Goal: Find contact information: Find contact information

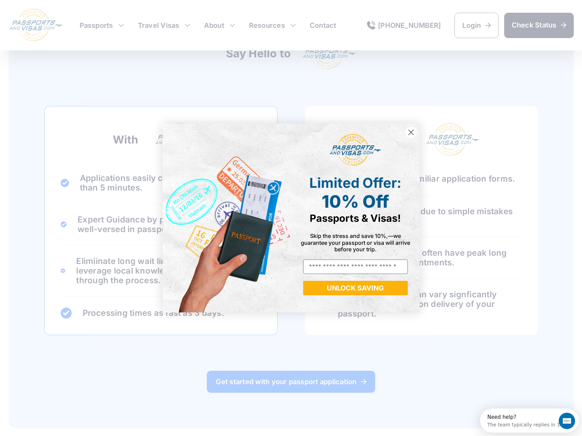
click at [414, 130] on circle "Close dialog" at bounding box center [410, 132] width 11 height 11
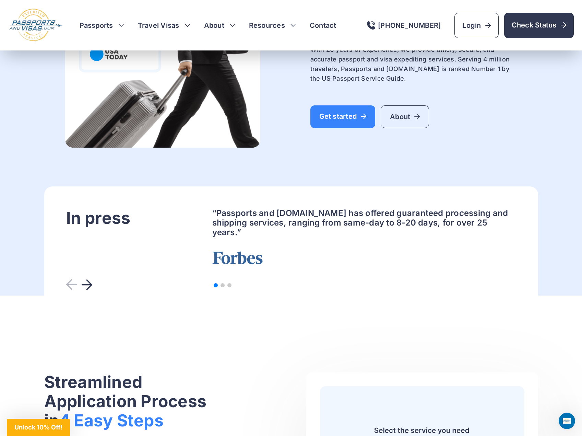
scroll to position [2236, 0]
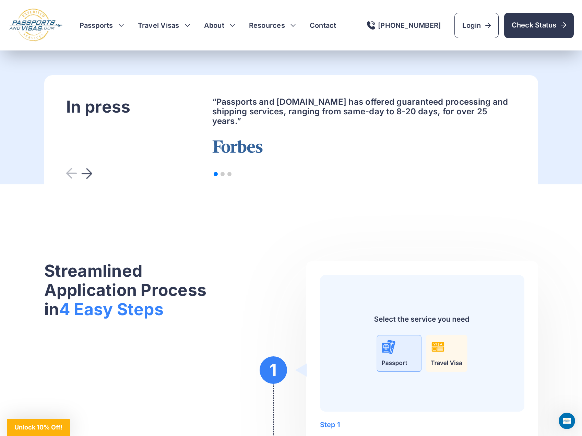
click at [91, 168] on div at bounding box center [86, 173] width 11 height 11
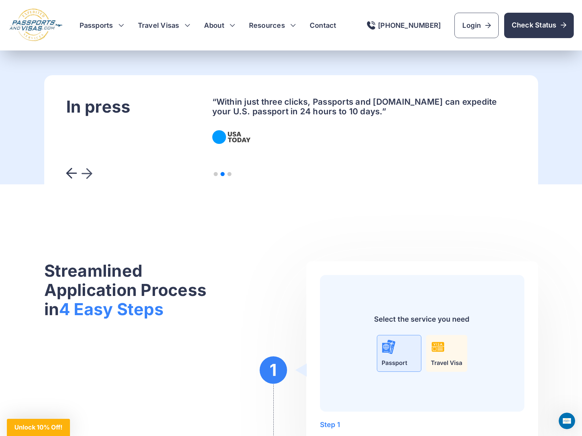
click at [91, 168] on div at bounding box center [86, 173] width 11 height 11
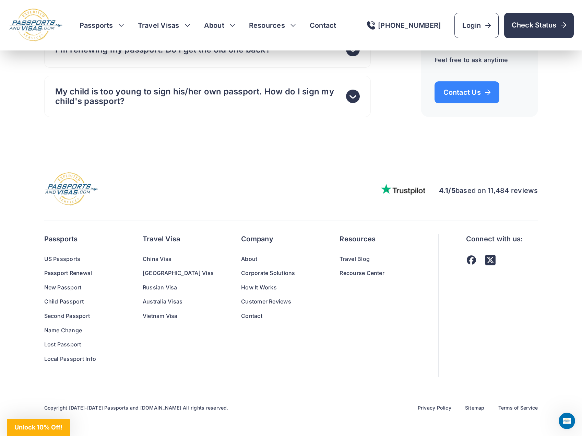
scroll to position [4465, 0]
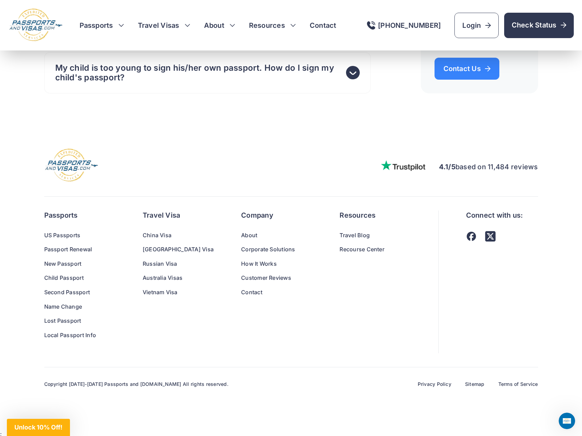
click at [241, 247] on link "Corporate Solutions" at bounding box center [276, 249] width 71 height 9
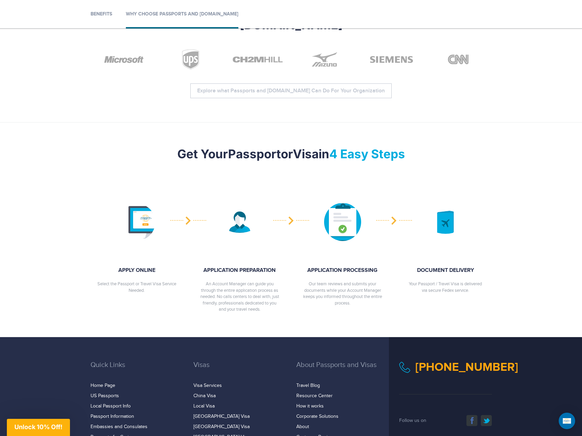
scroll to position [654, 0]
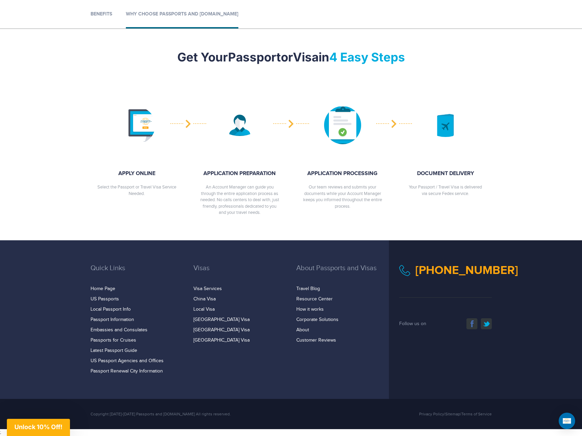
drag, startPoint x: 494, startPoint y: 272, endPoint x: 487, endPoint y: 278, distance: 9.5
click at [488, 278] on div "[PHONE_NUMBER] facebook twitter Follow us on" at bounding box center [445, 296] width 103 height 65
drag, startPoint x: 414, startPoint y: 269, endPoint x: 490, endPoint y: 272, distance: 75.2
click at [490, 272] on div "[PHONE_NUMBER]" at bounding box center [445, 270] width 93 height 12
click at [497, 276] on div "720-593-6473 facebook twitter Follow us on" at bounding box center [445, 296] width 103 height 65
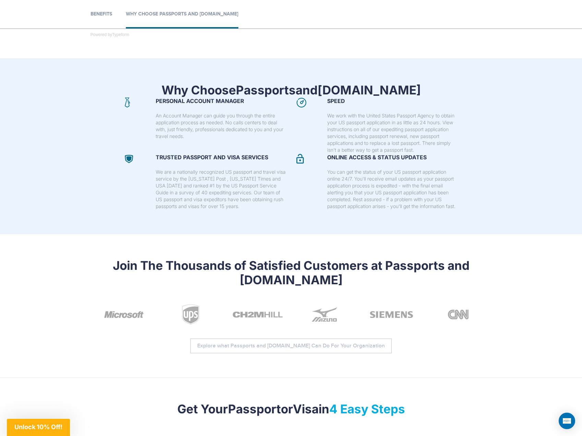
scroll to position [0, 0]
